Goal: Navigation & Orientation: Find specific page/section

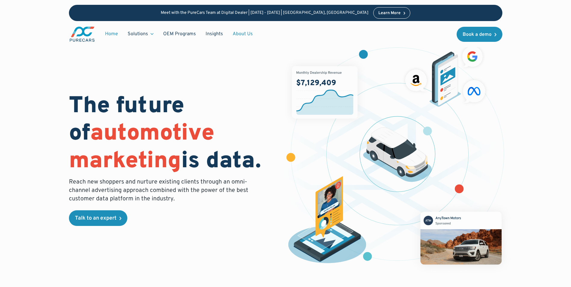
click at [246, 37] on link "About Us" at bounding box center [243, 33] width 30 height 11
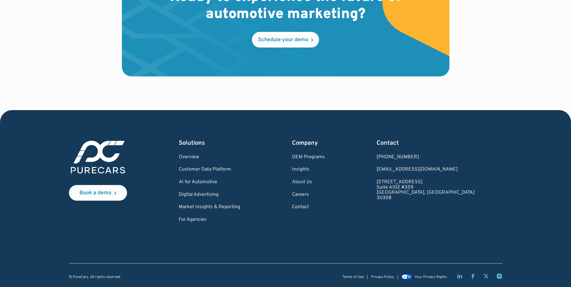
scroll to position [1766, 0]
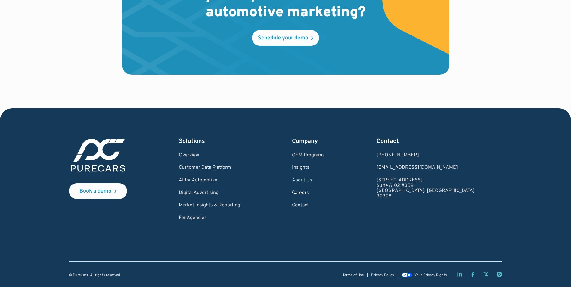
click at [325, 192] on link "Careers" at bounding box center [308, 193] width 33 height 5
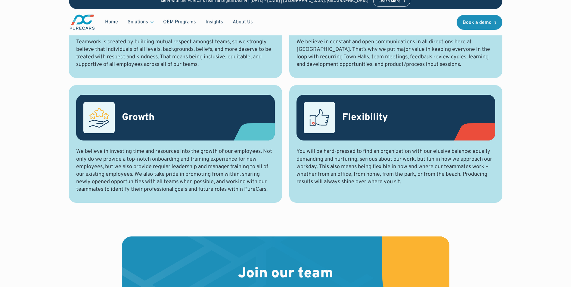
scroll to position [482, 0]
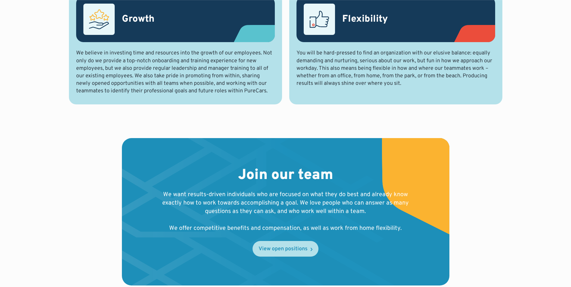
click at [283, 255] on link "View open positions" at bounding box center [286, 249] width 66 height 16
